Goal: Find specific page/section: Find specific page/section

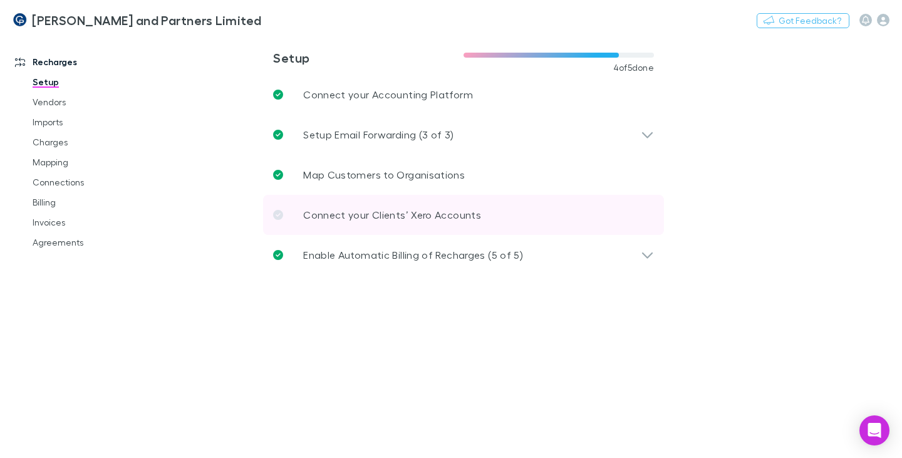
click at [279, 214] on icon at bounding box center [278, 215] width 10 height 10
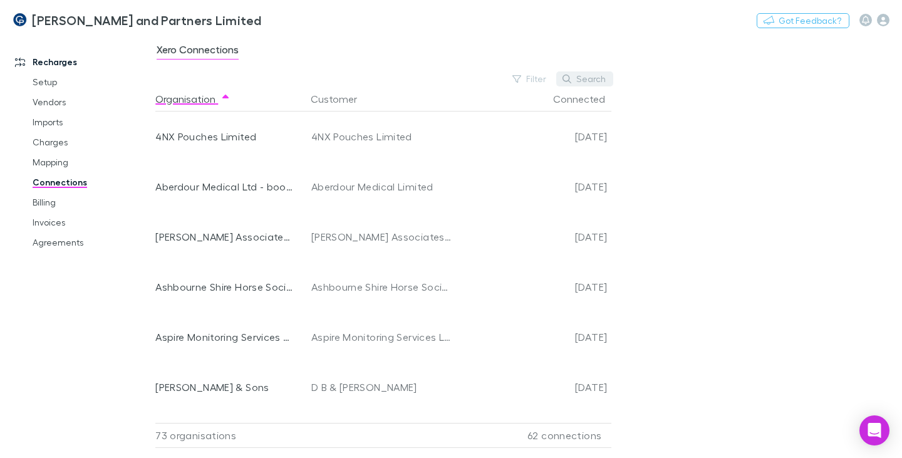
click at [589, 81] on button "Search" at bounding box center [584, 78] width 57 height 15
click at [74, 241] on link "Agreements" at bounding box center [91, 242] width 142 height 20
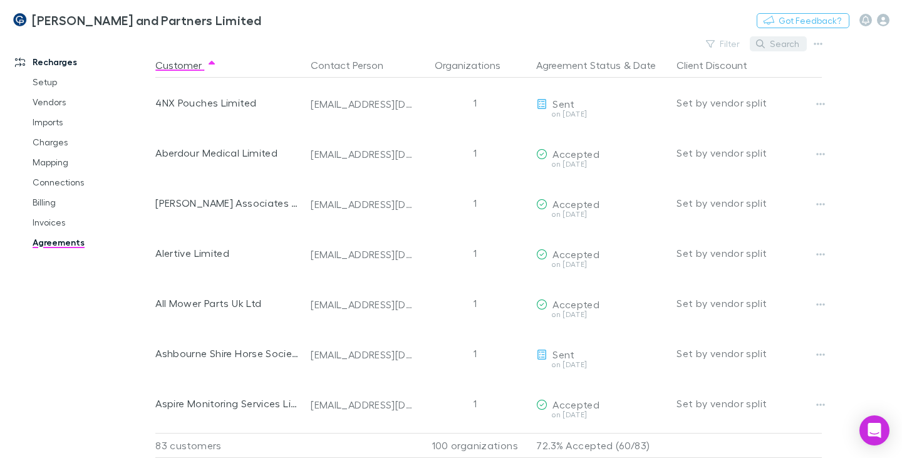
click at [781, 44] on button "Search" at bounding box center [778, 43] width 57 height 15
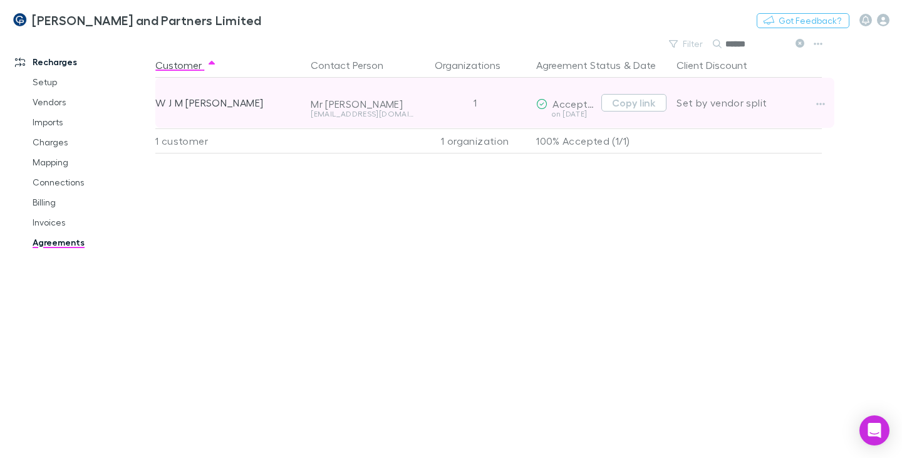
click at [371, 109] on div "Mr W J W Mackie" at bounding box center [362, 104] width 103 height 13
click at [227, 107] on div "W J M Mackie Esq" at bounding box center [227, 103] width 145 height 50
click at [642, 104] on button "Copy link" at bounding box center [633, 103] width 65 height 18
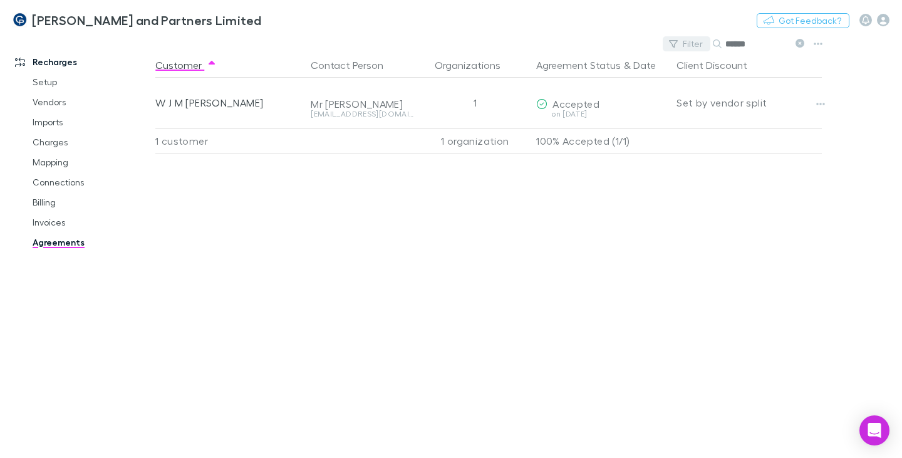
drag, startPoint x: 760, startPoint y: 48, endPoint x: 669, endPoint y: 40, distance: 91.8
click at [664, 43] on div "Filter Search ******" at bounding box center [736, 44] width 147 height 18
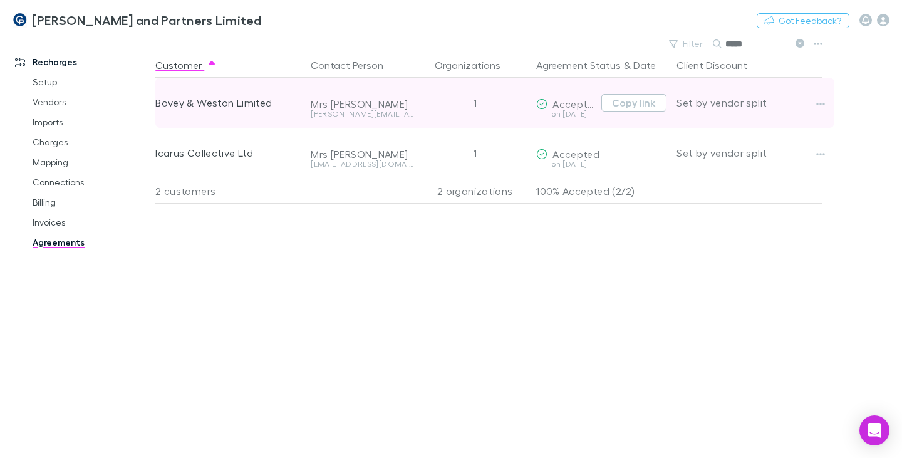
type input "*****"
click at [268, 100] on div "Bovey & Weston Limited" at bounding box center [227, 103] width 145 height 50
click at [631, 103] on button "Copy link" at bounding box center [633, 103] width 65 height 18
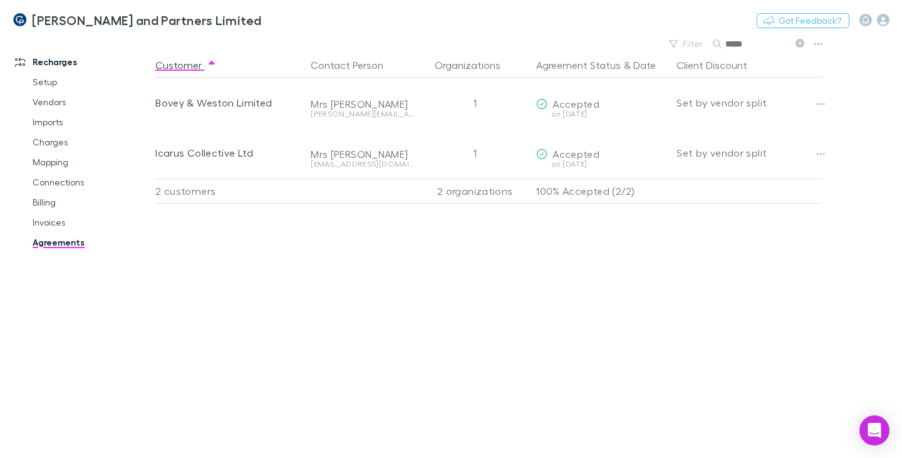
click at [704, 309] on div "Customer Contact Person Organizations Agreement Status & Date Client Discount B…" at bounding box center [499, 255] width 689 height 405
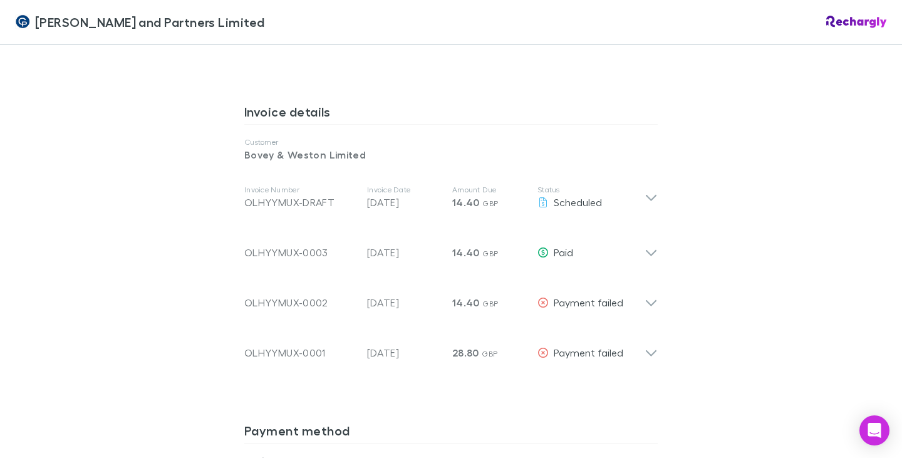
scroll to position [564, 0]
